Goal: Task Accomplishment & Management: Use online tool/utility

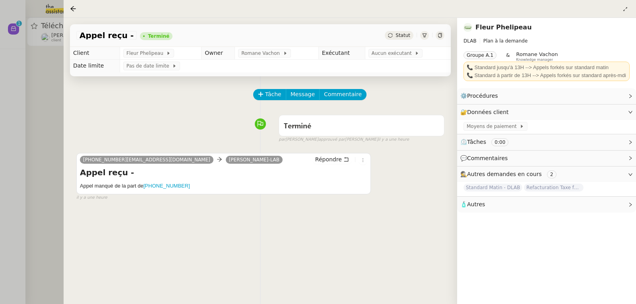
click at [43, 66] on div at bounding box center [318, 152] width 636 height 304
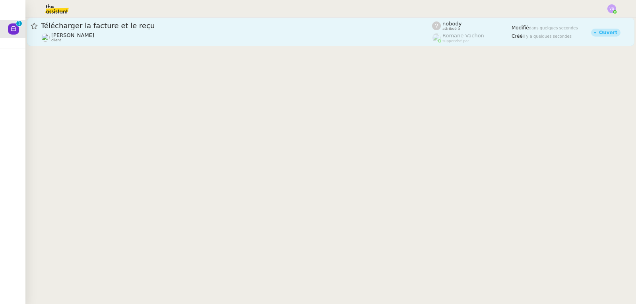
click at [107, 33] on div "[PERSON_NAME] client" at bounding box center [236, 37] width 391 height 10
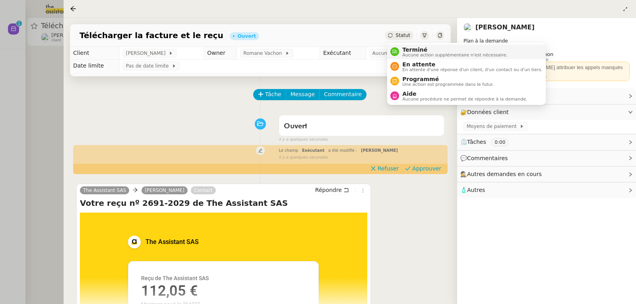
click at [410, 49] on span "Terminé" at bounding box center [455, 50] width 105 height 6
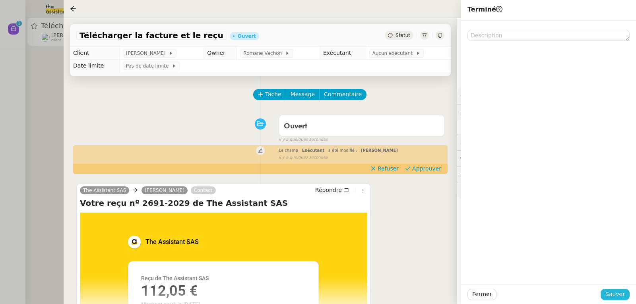
click at [615, 294] on span "Sauver" at bounding box center [615, 294] width 19 height 9
